Goal: Use online tool/utility: Utilize a website feature to perform a specific function

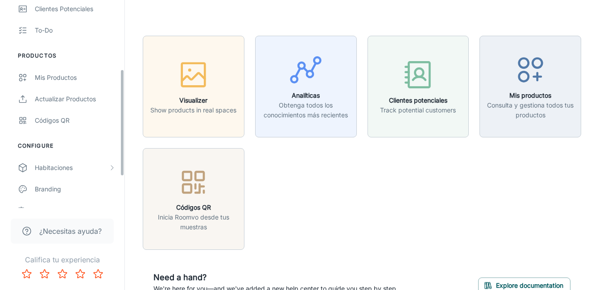
scroll to position [194, 0]
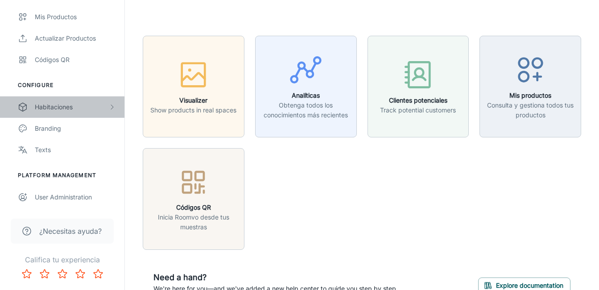
click at [96, 109] on div "Habitaciones" at bounding box center [72, 107] width 74 height 10
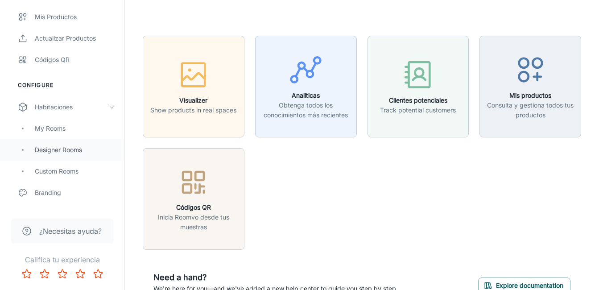
click at [93, 156] on div "Designer Rooms" at bounding box center [62, 149] width 124 height 21
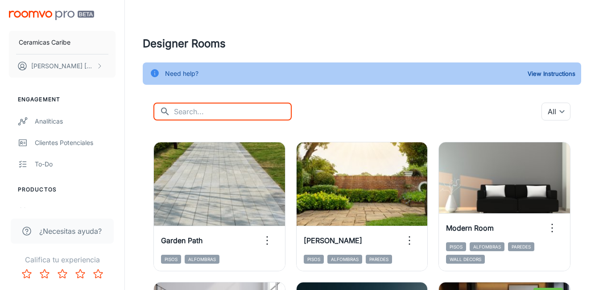
click at [231, 111] on input "text" at bounding box center [233, 112] width 118 height 18
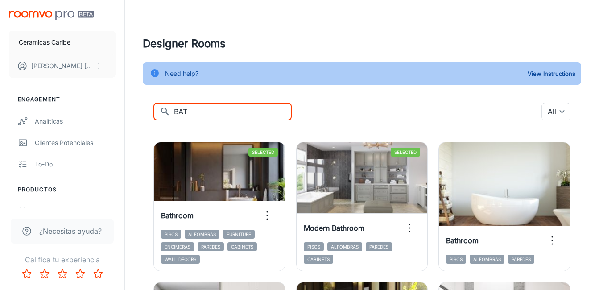
click at [205, 107] on input "BAT" at bounding box center [233, 112] width 118 height 18
click at [205, 108] on input "BAT" at bounding box center [233, 112] width 118 height 18
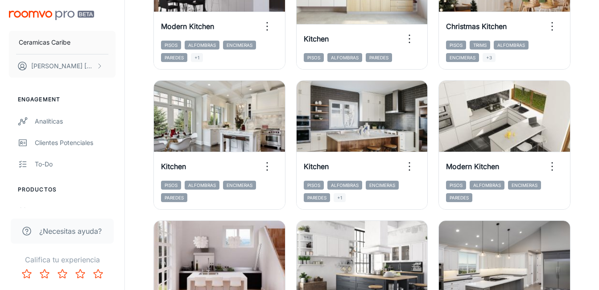
scroll to position [357, 0]
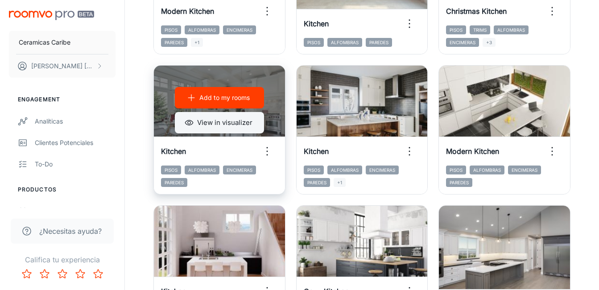
type input "kit"
click at [214, 128] on button "View in visualizer" at bounding box center [219, 122] width 89 height 21
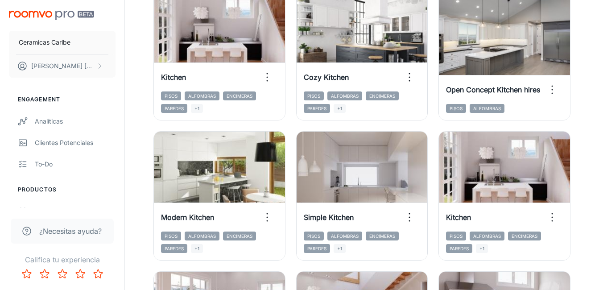
scroll to position [624, 0]
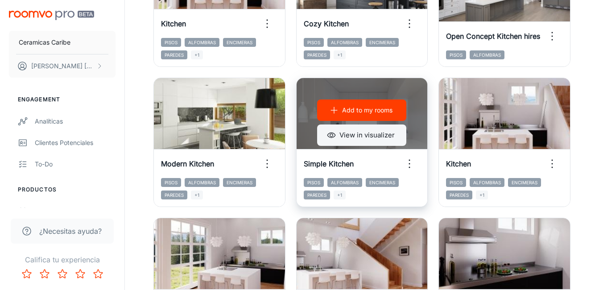
click at [350, 133] on button "View in visualizer" at bounding box center [361, 134] width 89 height 21
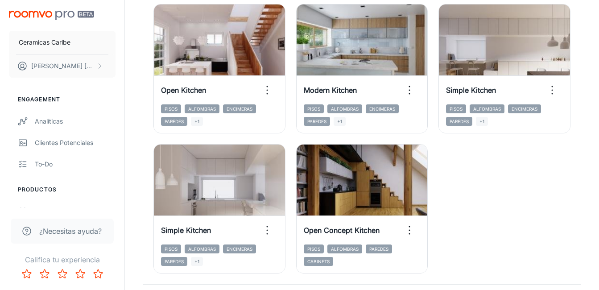
scroll to position [1382, 0]
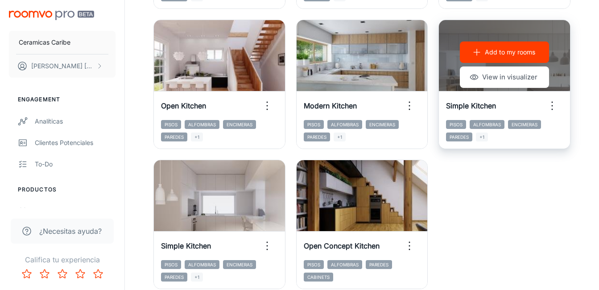
click at [510, 88] on div "Add to my rooms View in visualizer" at bounding box center [504, 64] width 131 height 89
click at [513, 81] on button "View in visualizer" at bounding box center [504, 76] width 89 height 21
